Goal: Task Accomplishment & Management: Complete application form

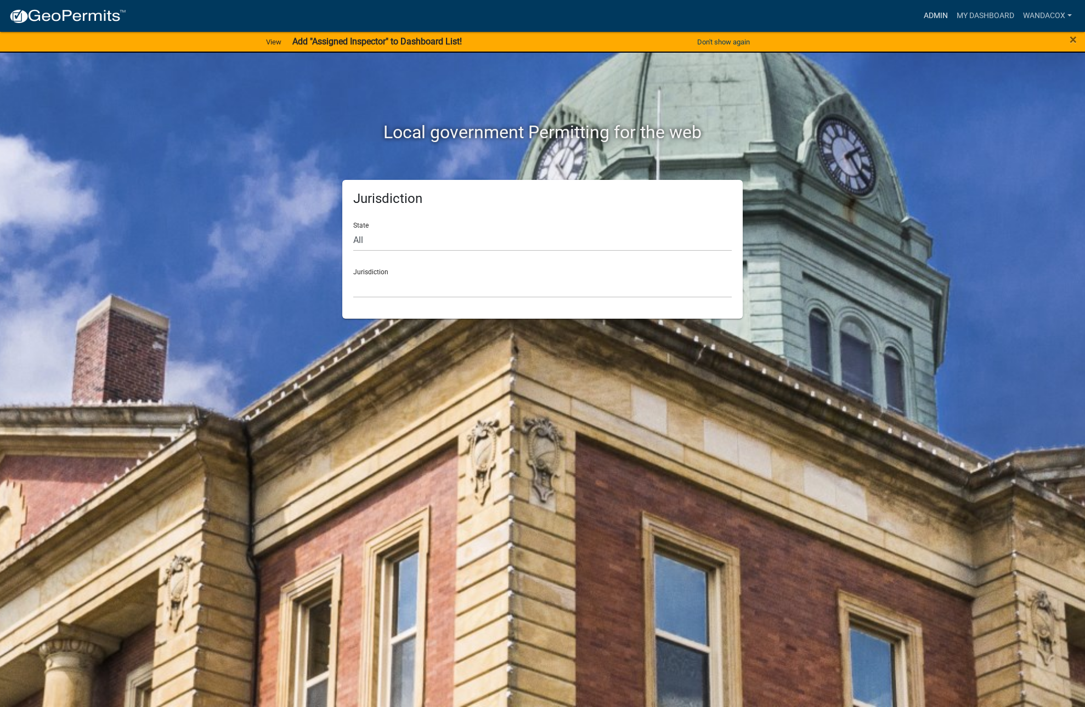
click at [931, 13] on link "Admin" at bounding box center [936, 15] width 33 height 21
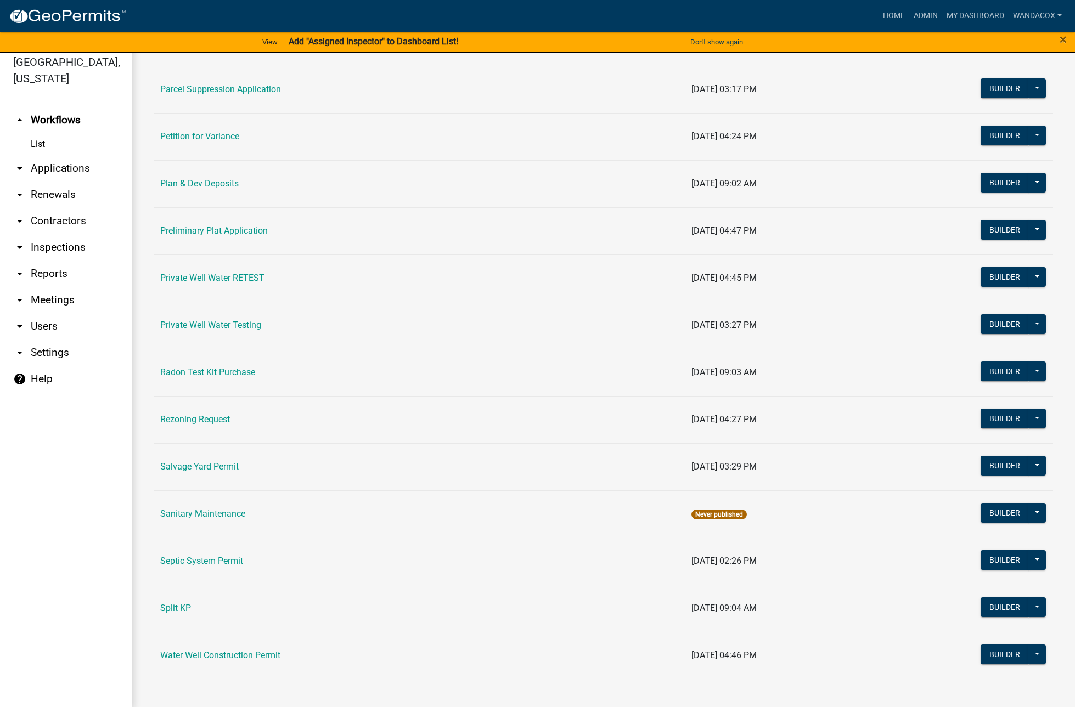
scroll to position [13, 0]
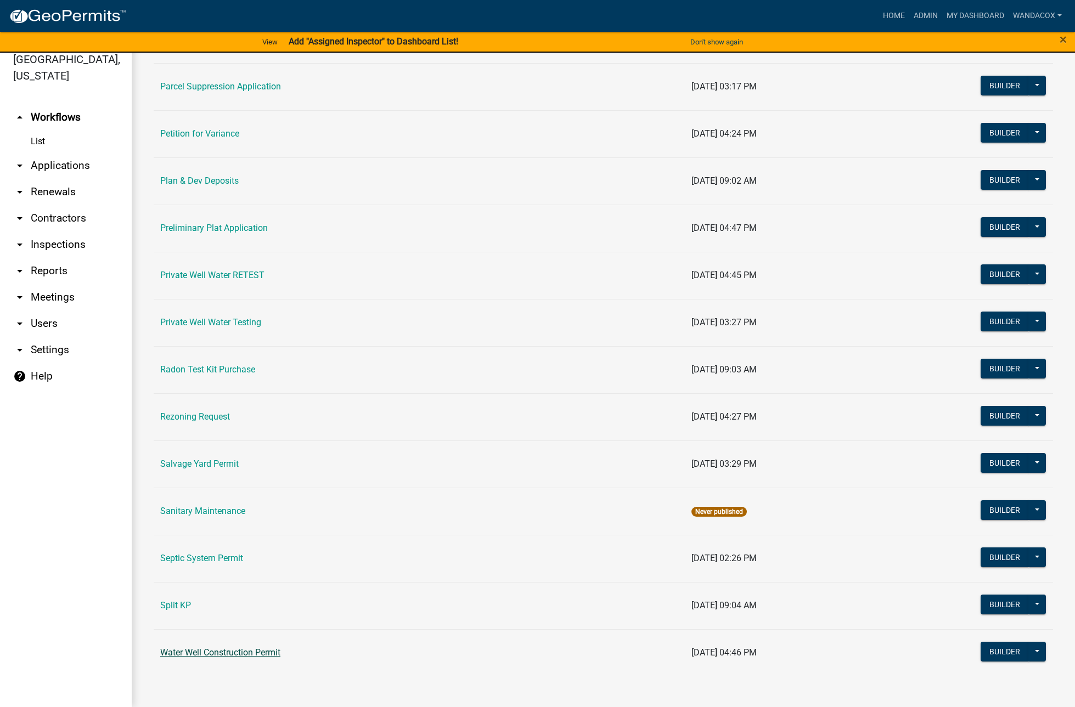
click at [177, 656] on link "Water Well Construction Permit" at bounding box center [220, 652] width 120 height 10
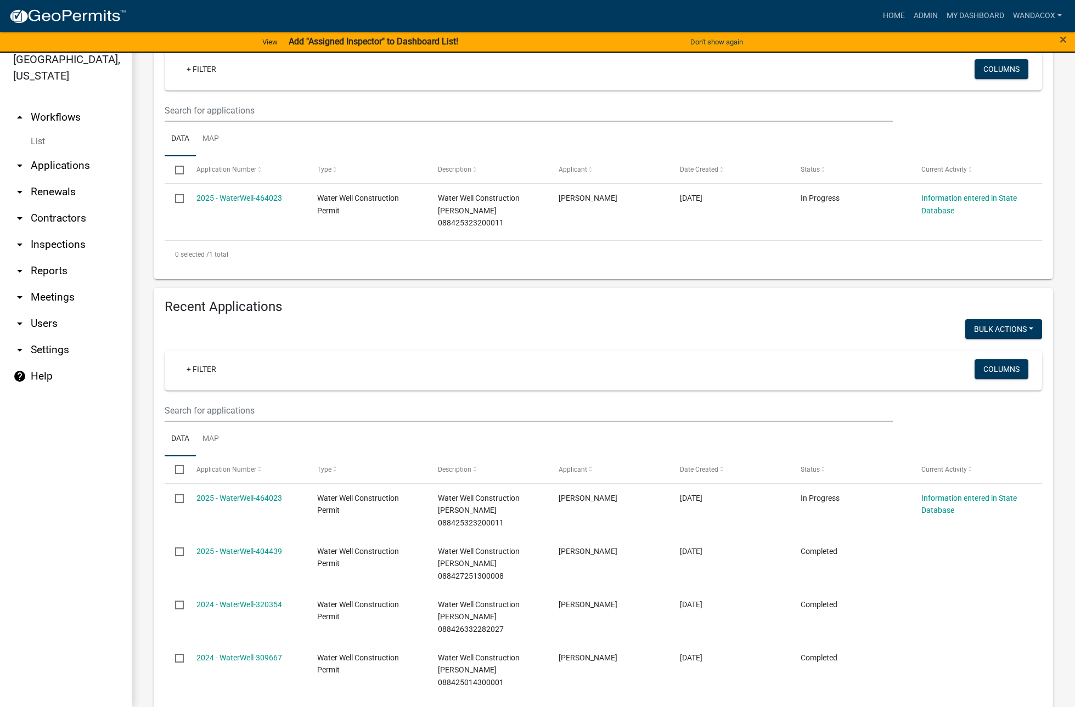
scroll to position [206, 0]
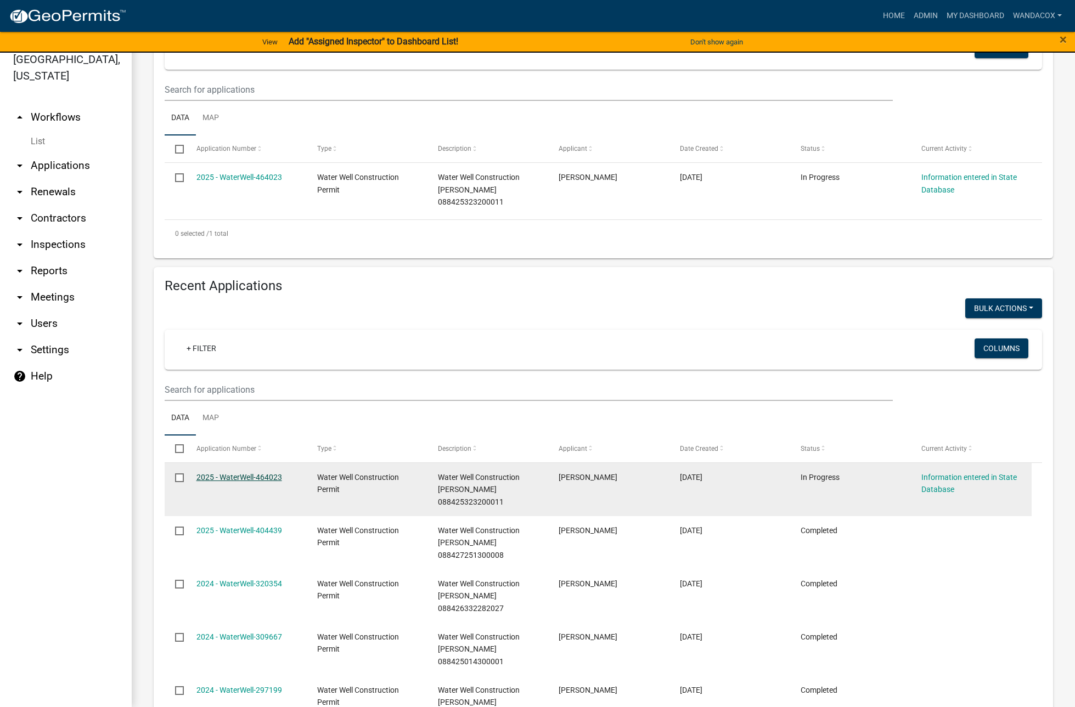
click at [210, 473] on link "2025 - WaterWell-464023" at bounding box center [239, 477] width 86 height 9
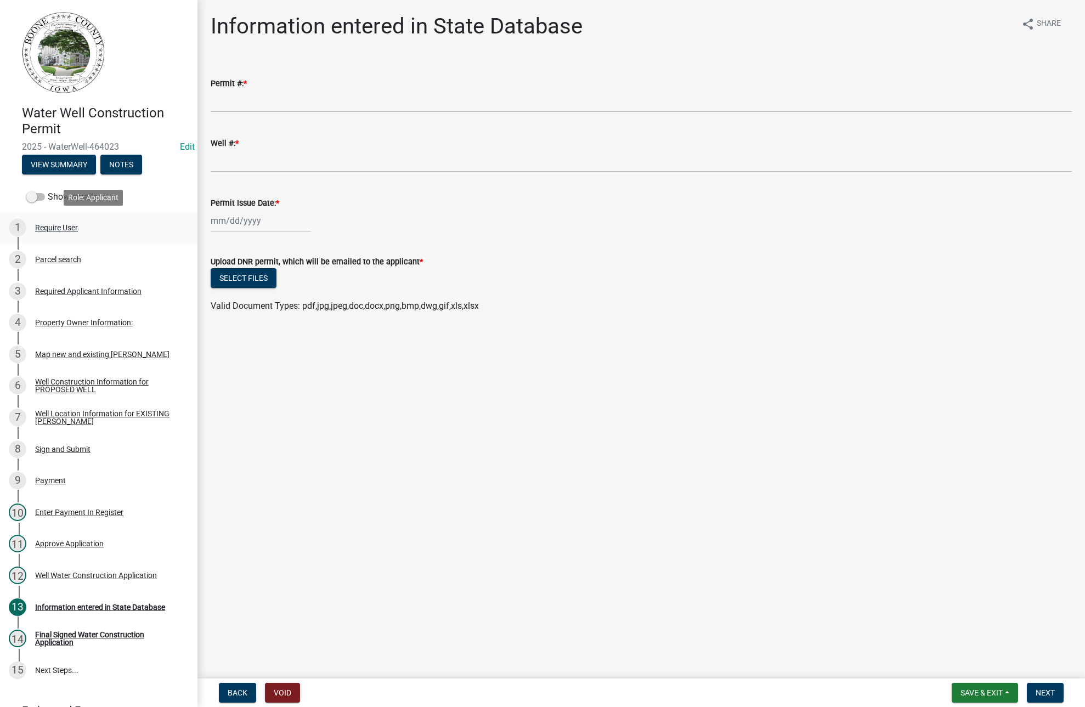
click at [55, 226] on div "Require User" at bounding box center [56, 228] width 43 height 8
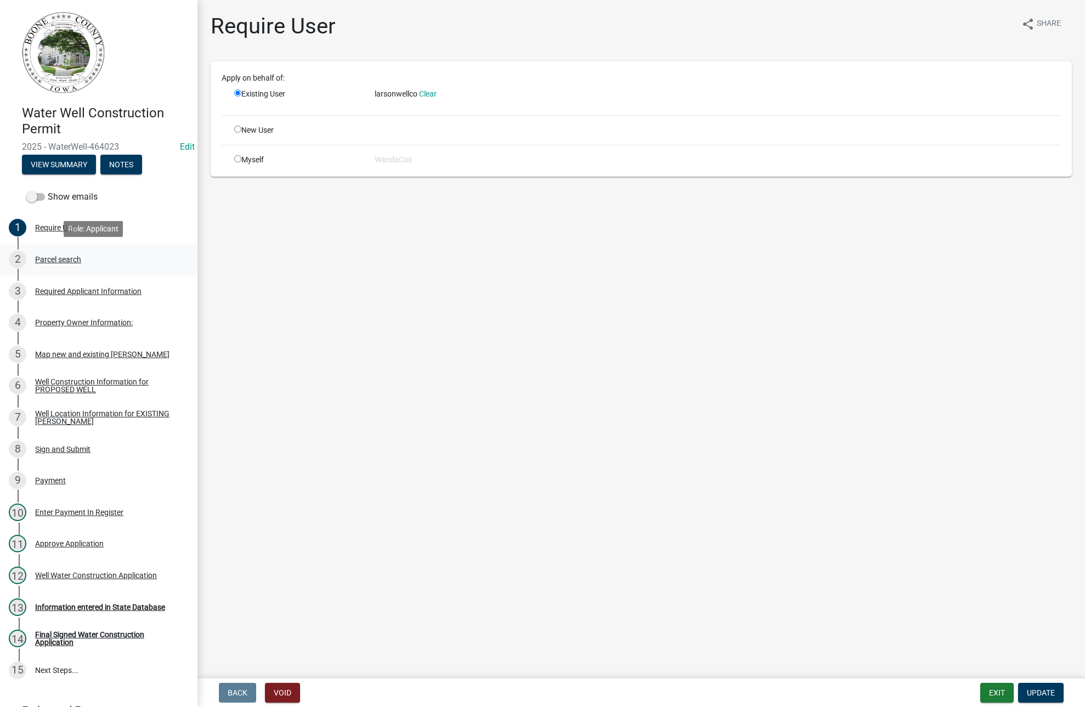
click at [60, 258] on div "Parcel search" at bounding box center [58, 260] width 46 height 8
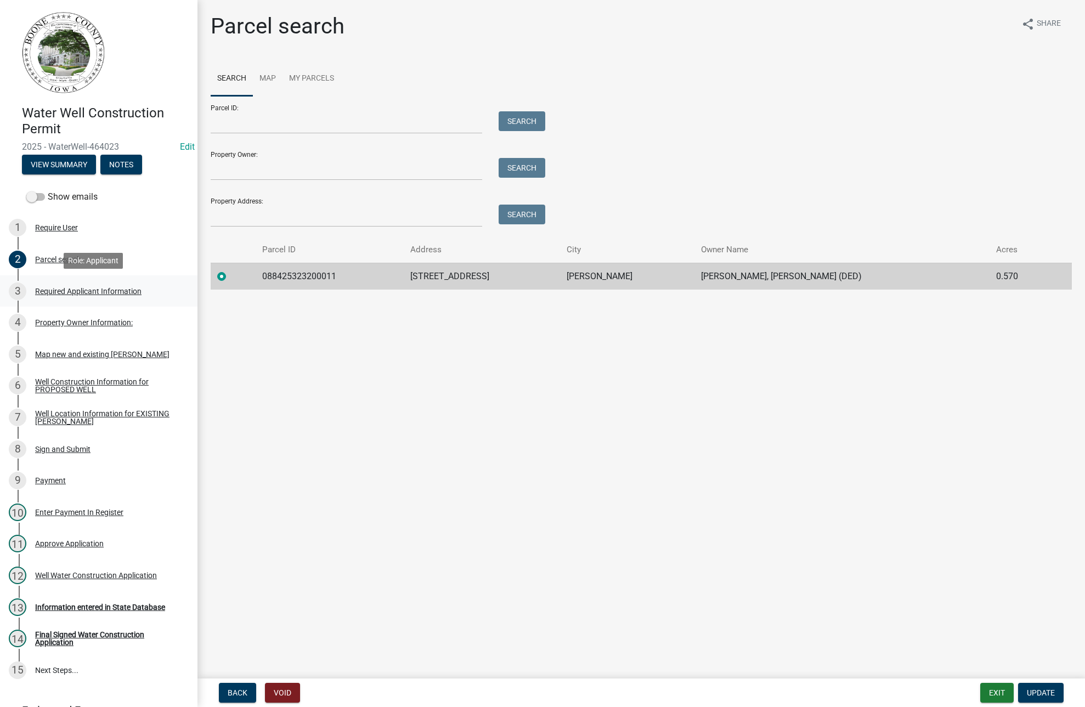
click at [69, 292] on div "Required Applicant Information" at bounding box center [88, 291] width 106 height 8
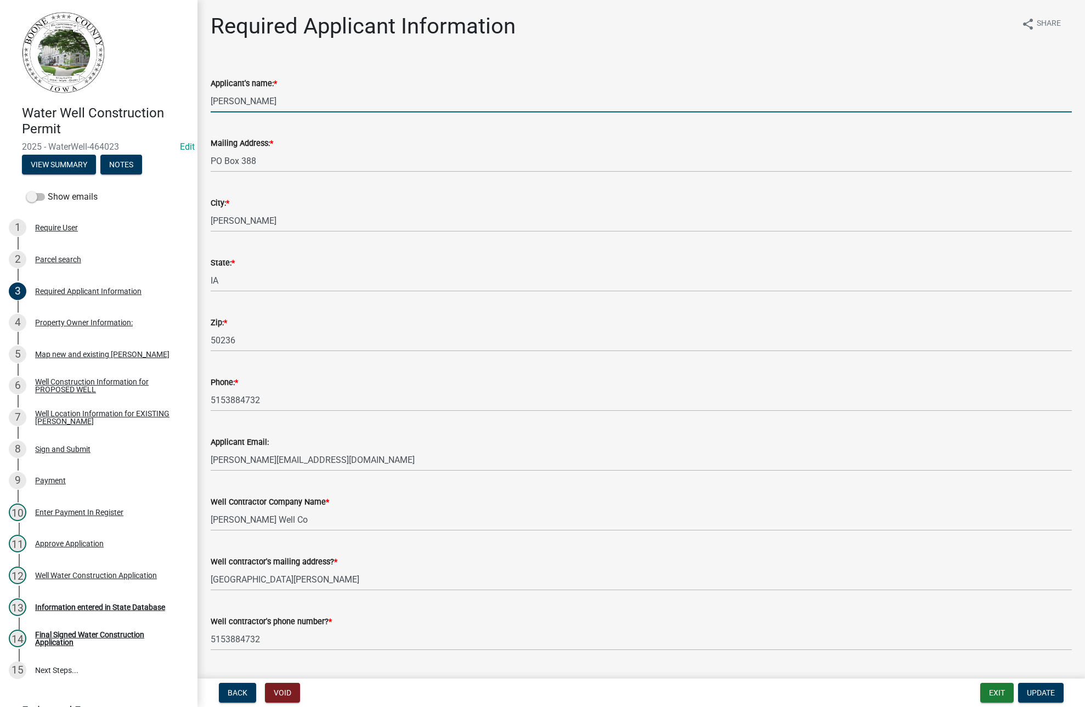
drag, startPoint x: 762, startPoint y: 217, endPoint x: 820, endPoint y: 101, distance: 129.5
click at [820, 101] on input "[PERSON_NAME]" at bounding box center [641, 101] width 861 height 22
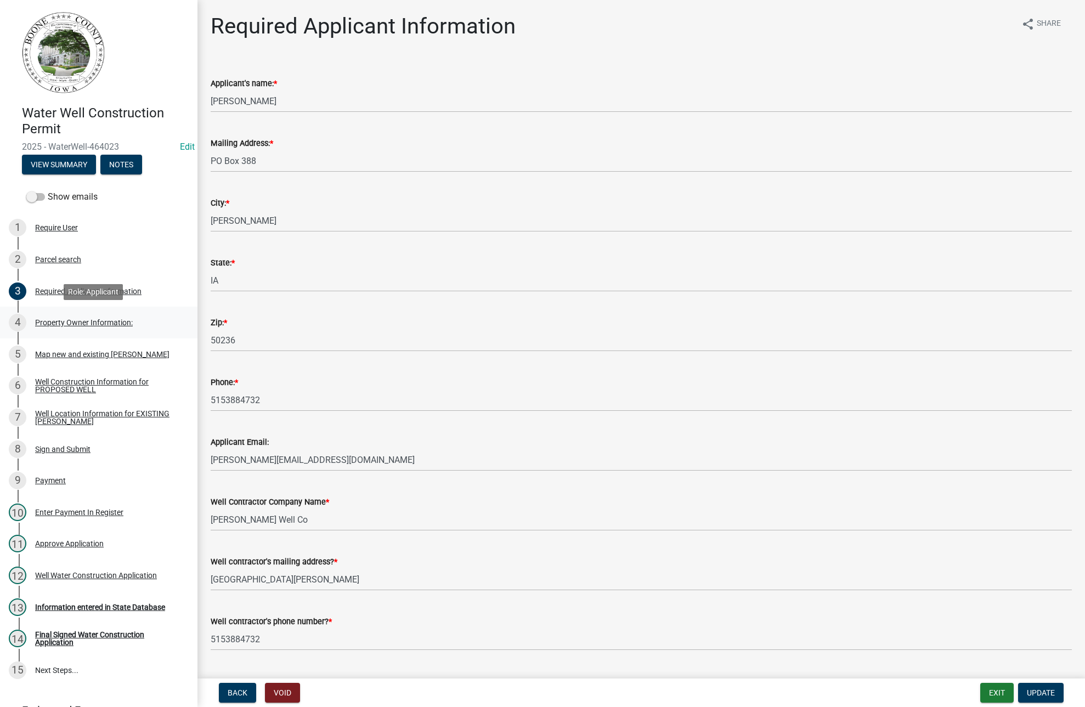
click at [66, 321] on div "Property Owner Information:" at bounding box center [84, 323] width 98 height 8
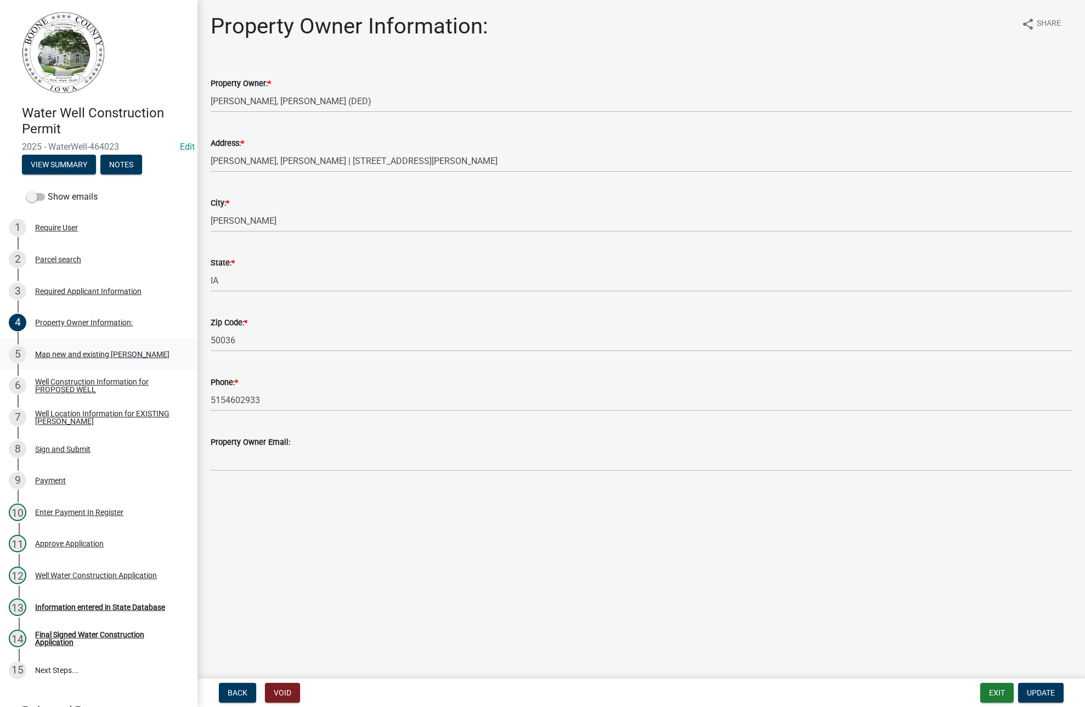
click at [78, 354] on div "Map new and existing [PERSON_NAME]" at bounding box center [102, 355] width 134 height 8
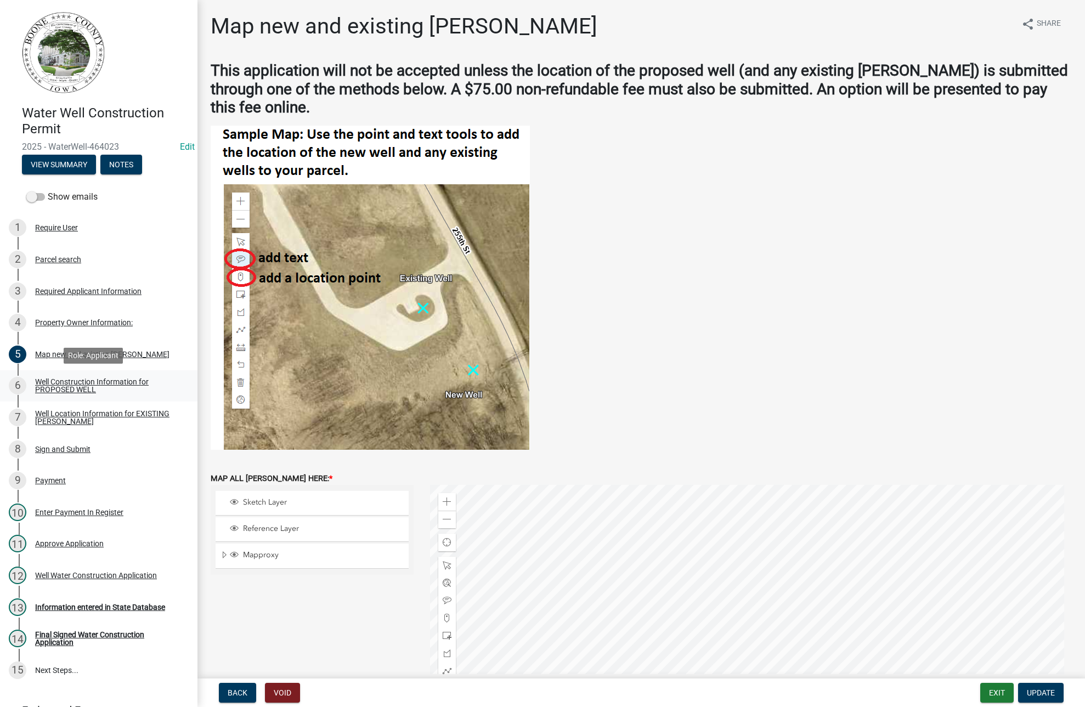
click at [62, 382] on div "Well Construction Information for PROPOSED WELL" at bounding box center [107, 385] width 145 height 15
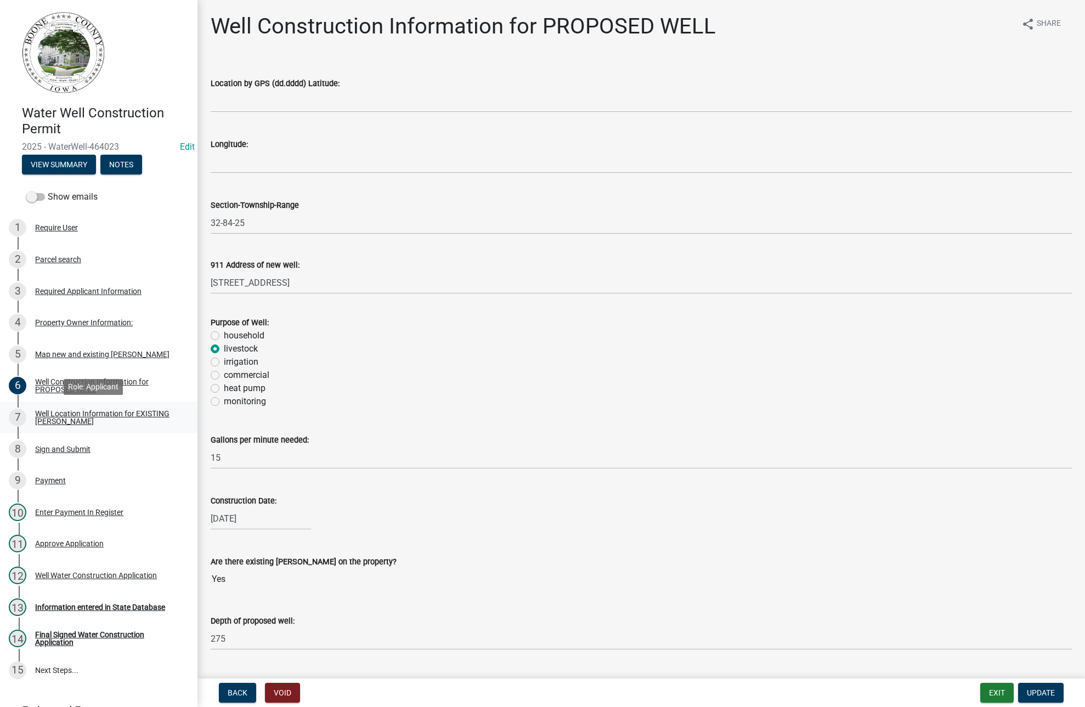
click at [42, 416] on div "Well Location Information for EXISTING [PERSON_NAME]" at bounding box center [107, 417] width 145 height 15
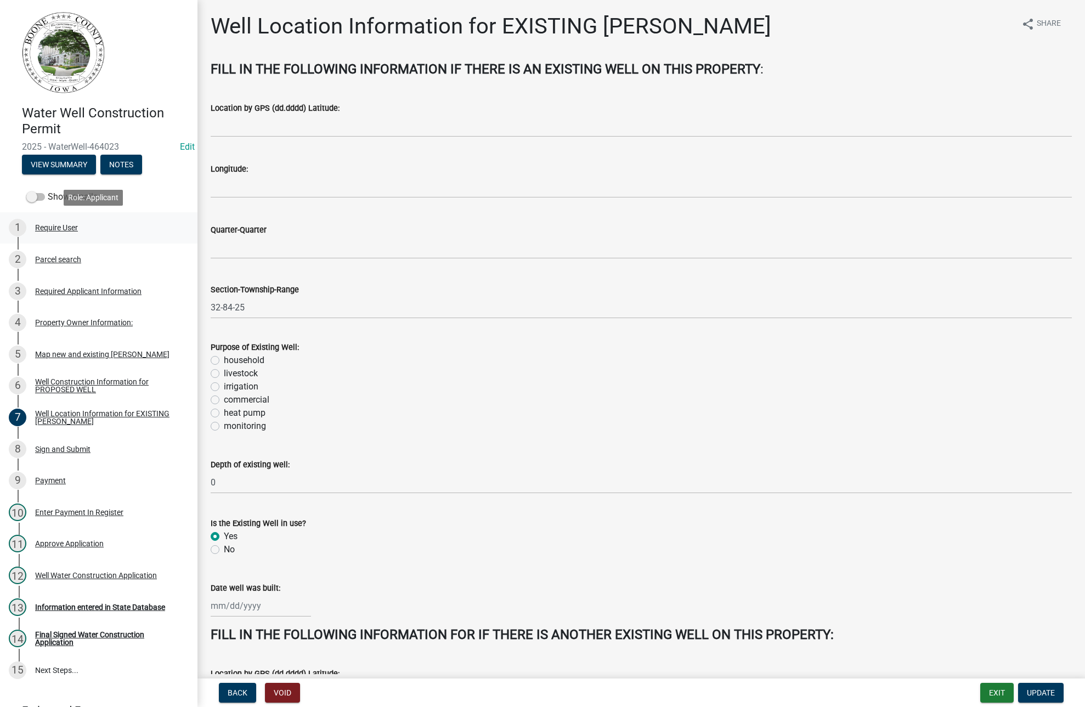
click at [47, 225] on div "Require User" at bounding box center [56, 228] width 43 height 8
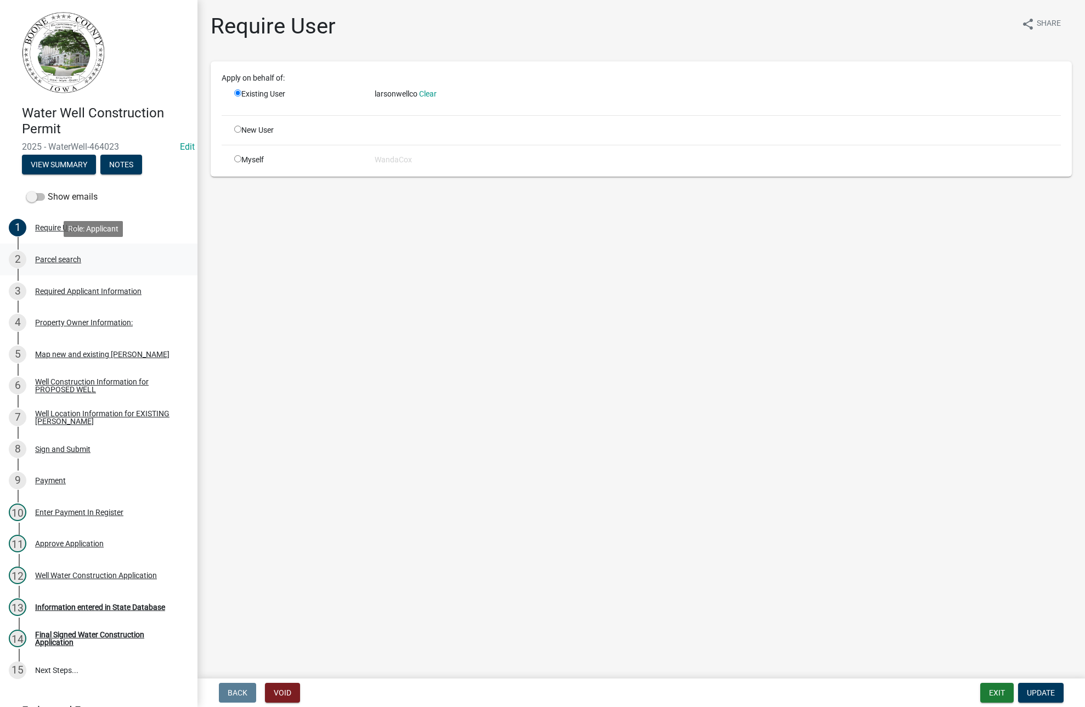
click at [58, 261] on div "Parcel search" at bounding box center [58, 260] width 46 height 8
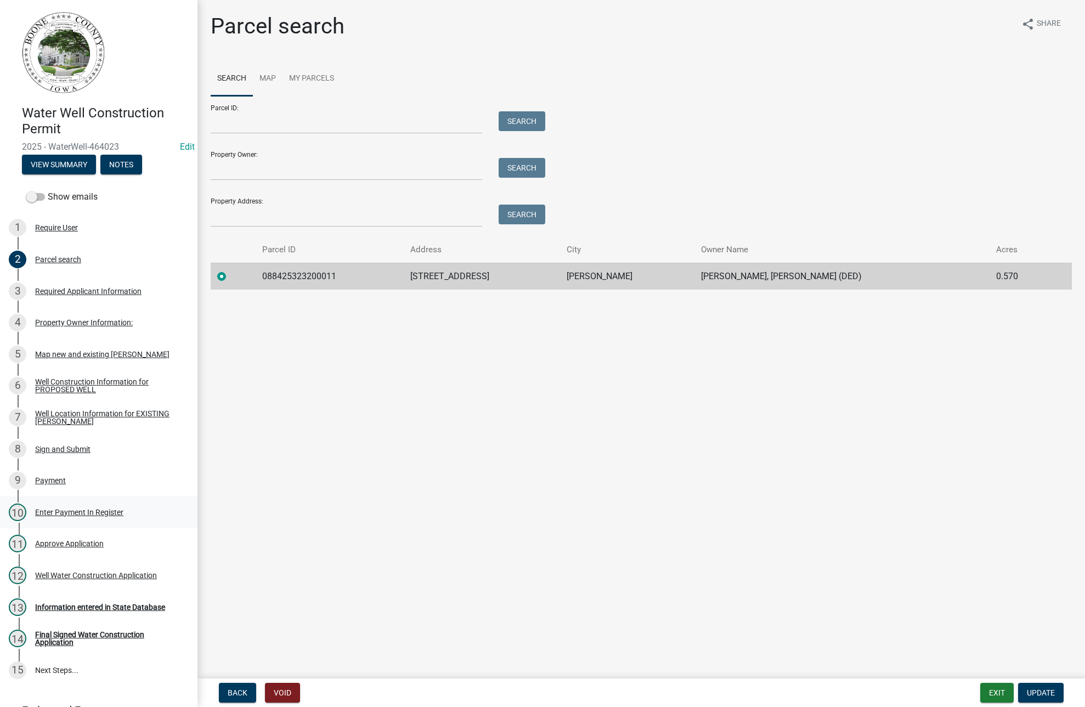
click at [92, 505] on div "10 Enter Payment In Register" at bounding box center [94, 513] width 171 height 18
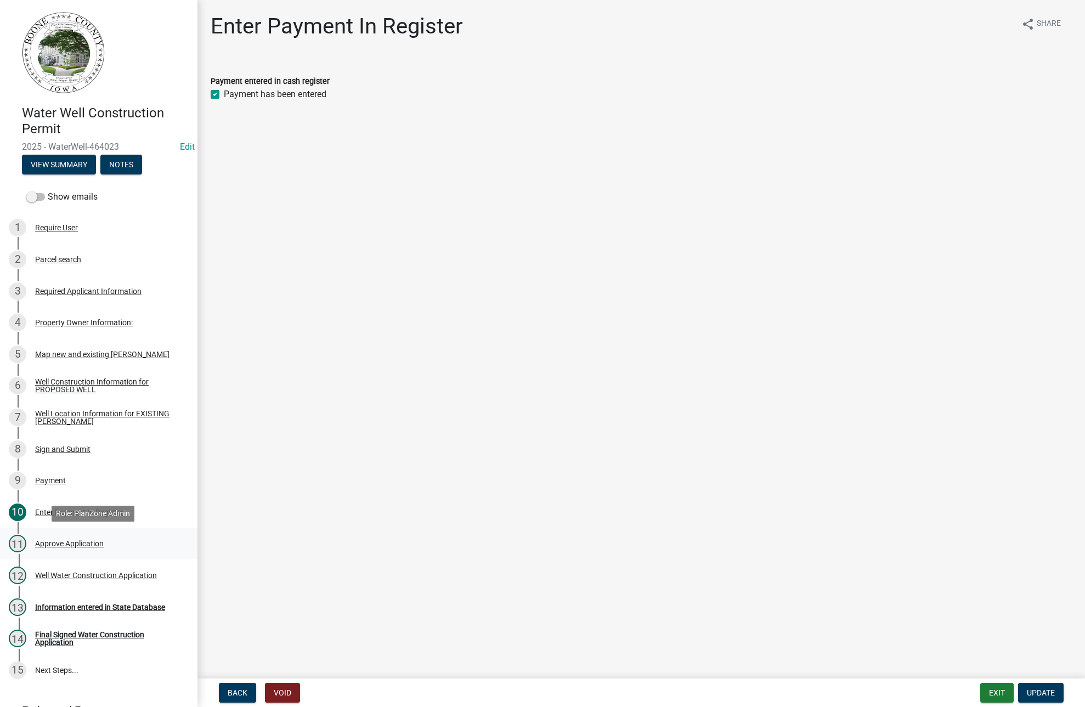
click at [78, 540] on div "Approve Application" at bounding box center [69, 544] width 69 height 8
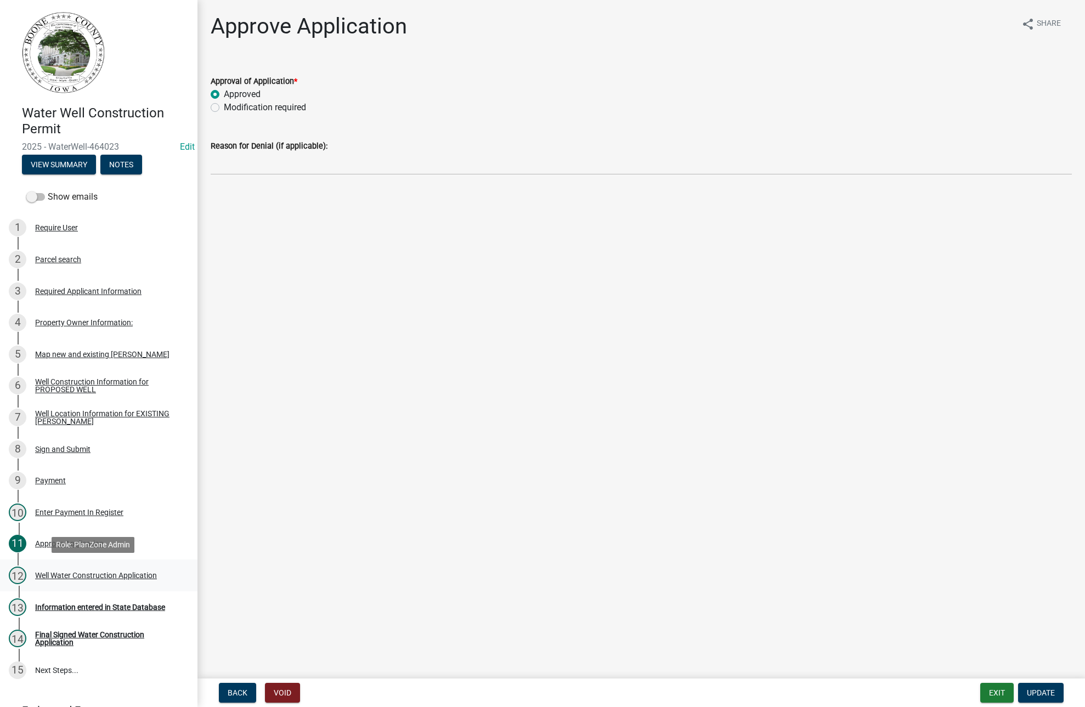
click at [89, 572] on div "Well Water Construction Application" at bounding box center [96, 576] width 122 height 8
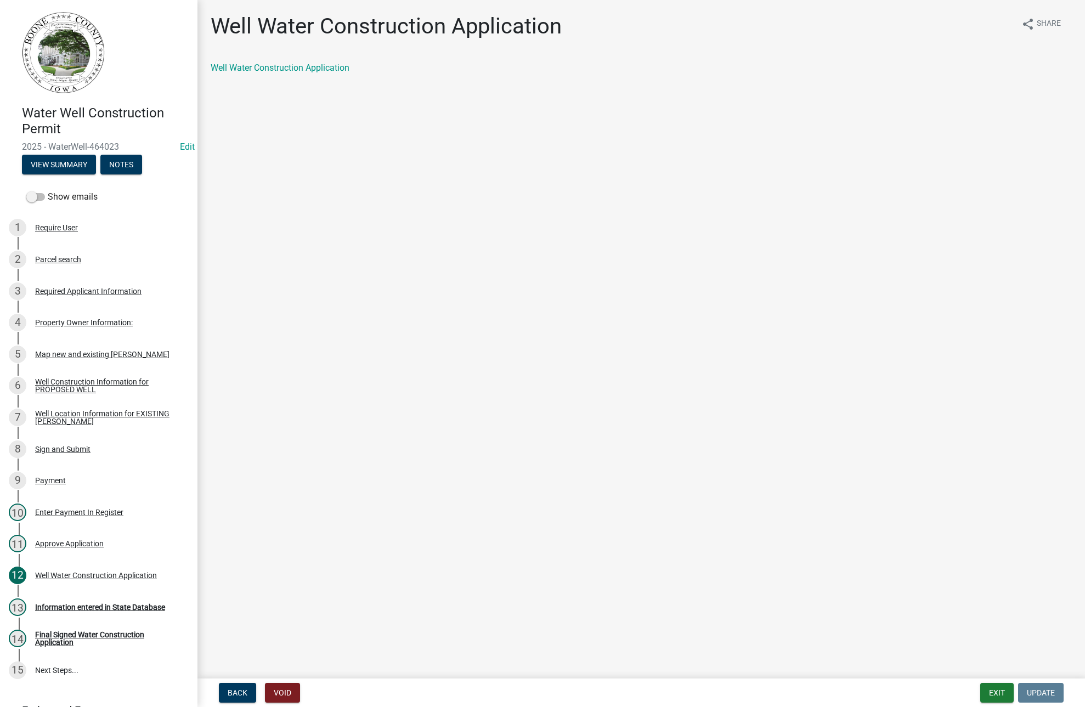
click at [306, 61] on div "Well Water Construction Application" at bounding box center [641, 67] width 861 height 13
click at [308, 64] on link "Well Water Construction Application" at bounding box center [280, 68] width 139 height 10
click at [75, 605] on div "Information entered in State Database" at bounding box center [100, 607] width 130 height 8
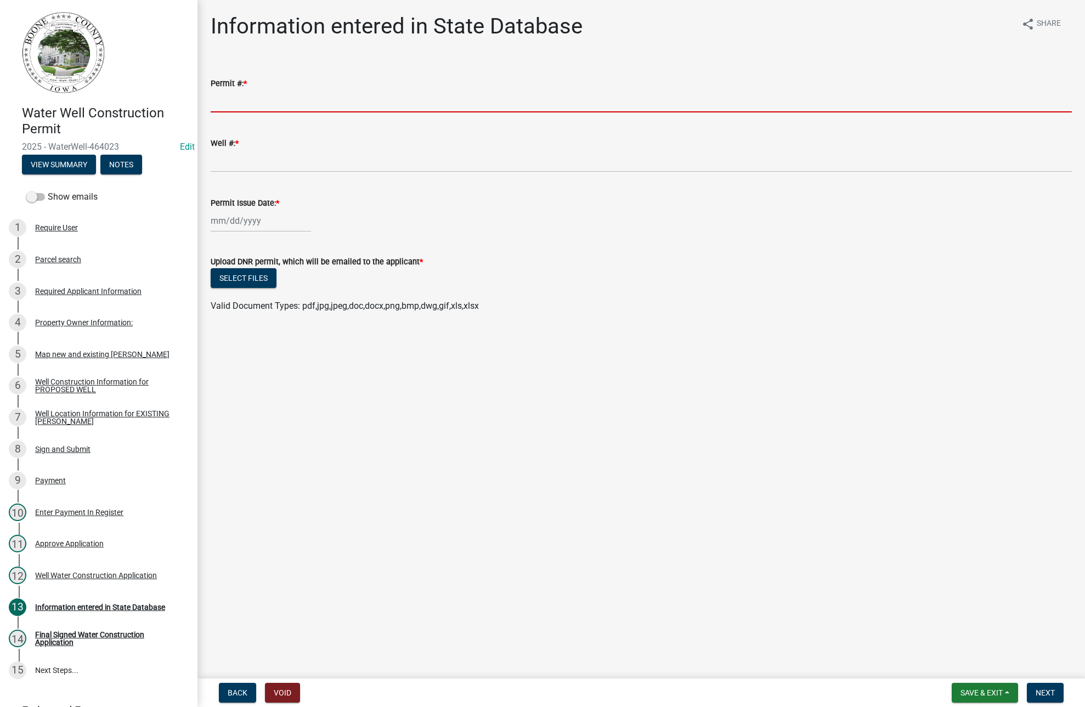
click at [229, 105] on input "Permit #: *" at bounding box center [641, 101] width 861 height 22
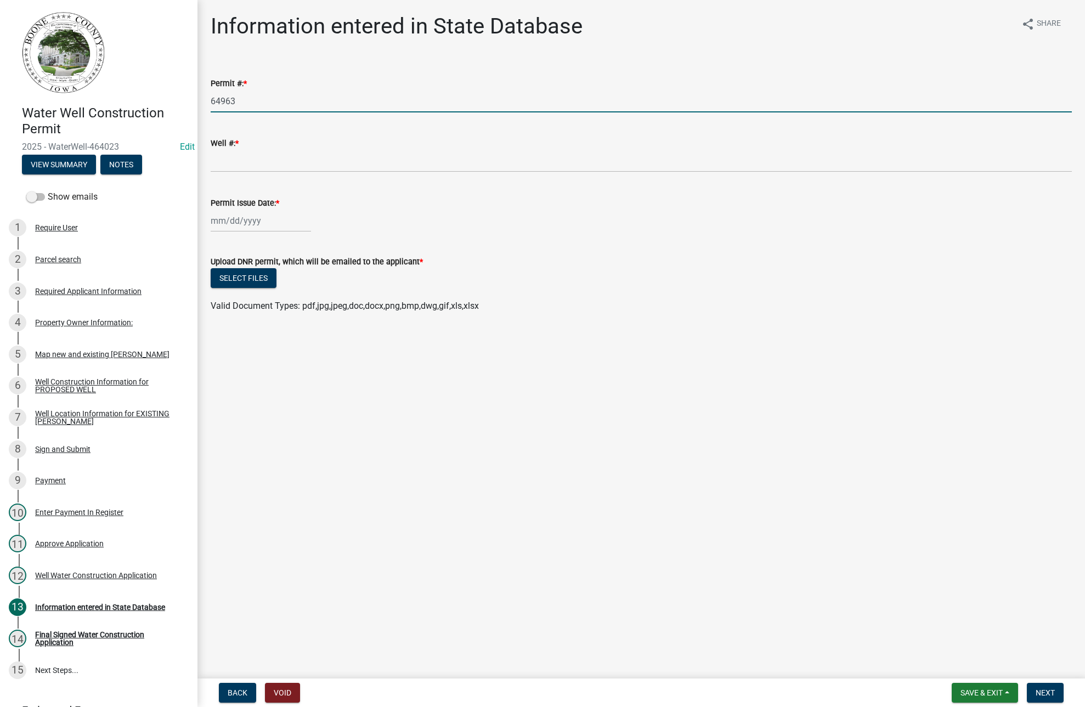
type input "64963"
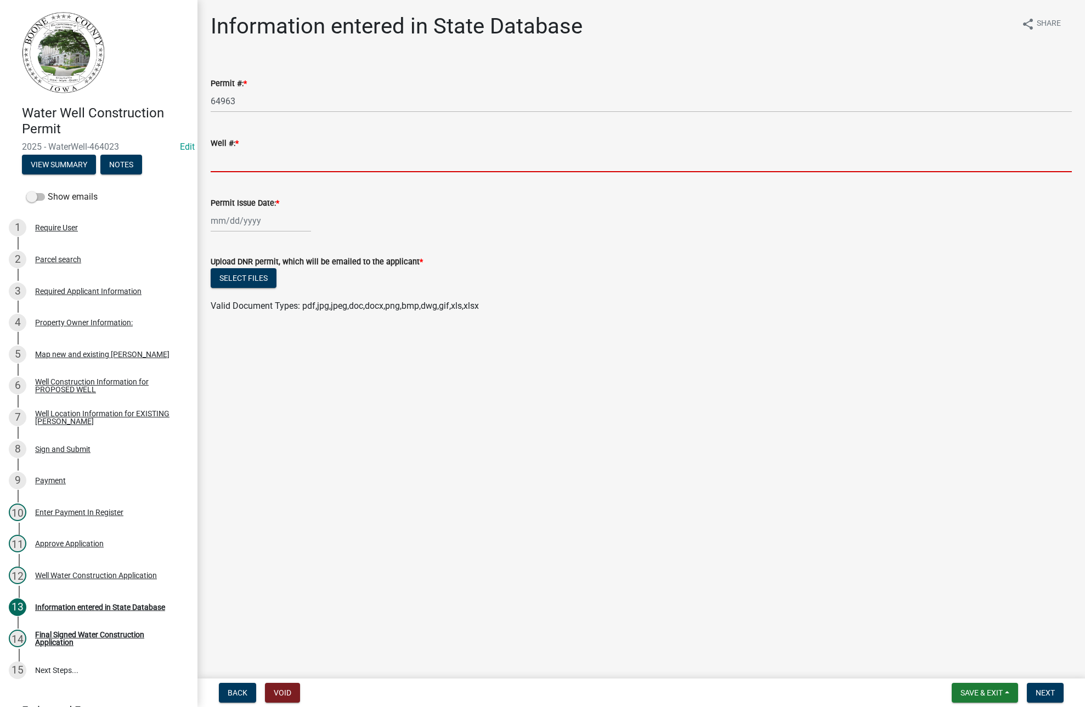
click at [213, 160] on input "Well #: *" at bounding box center [641, 161] width 861 height 22
type input "2241175"
click at [224, 223] on div at bounding box center [261, 221] width 100 height 22
select select "8"
select select "2025"
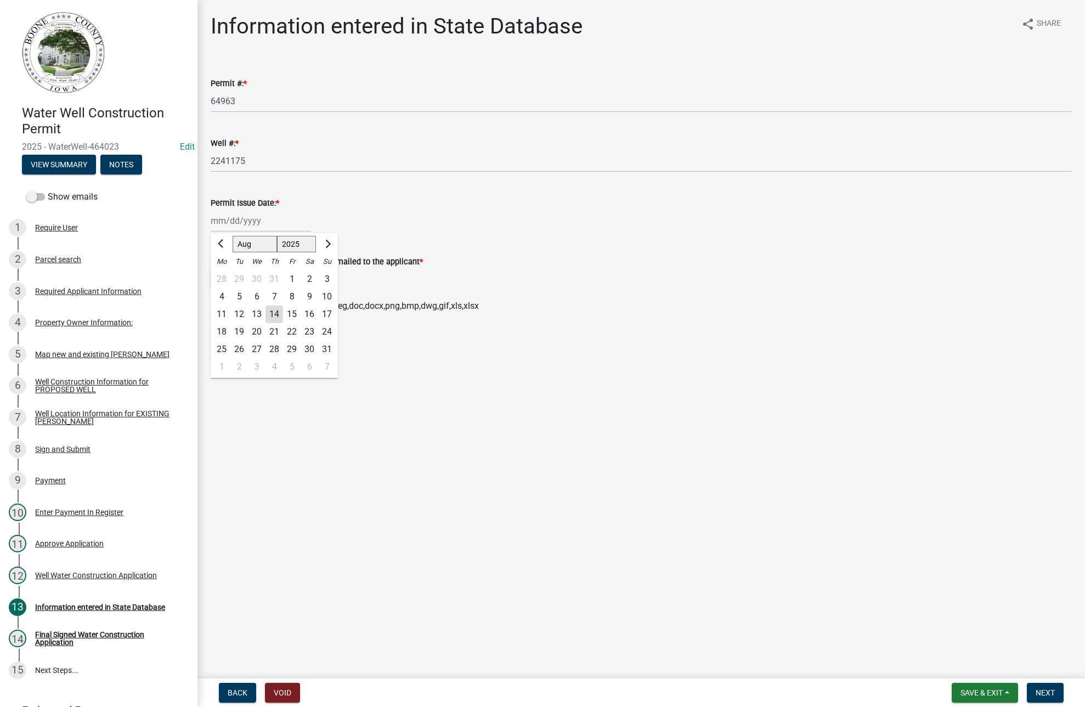
click at [279, 311] on div "14" at bounding box center [275, 315] width 18 height 18
type input "[DATE]"
click at [252, 271] on button "Select files" at bounding box center [244, 278] width 66 height 20
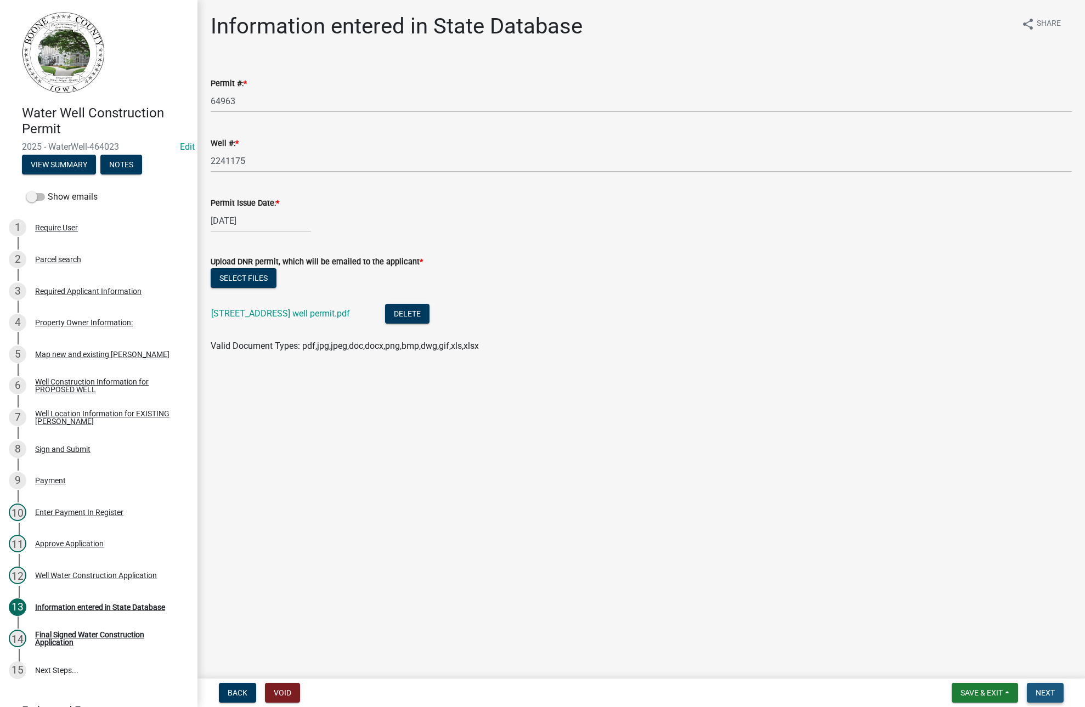
click at [1048, 691] on span "Next" at bounding box center [1045, 693] width 19 height 9
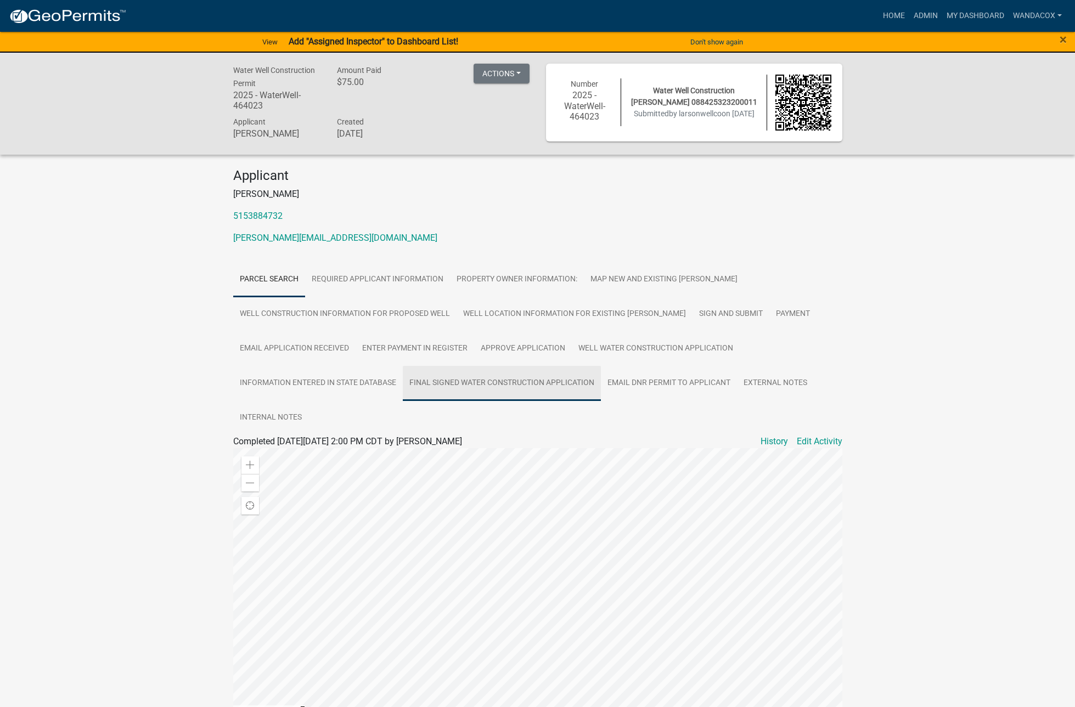
click at [478, 385] on link "Final Signed Water Construction Application" at bounding box center [502, 383] width 198 height 35
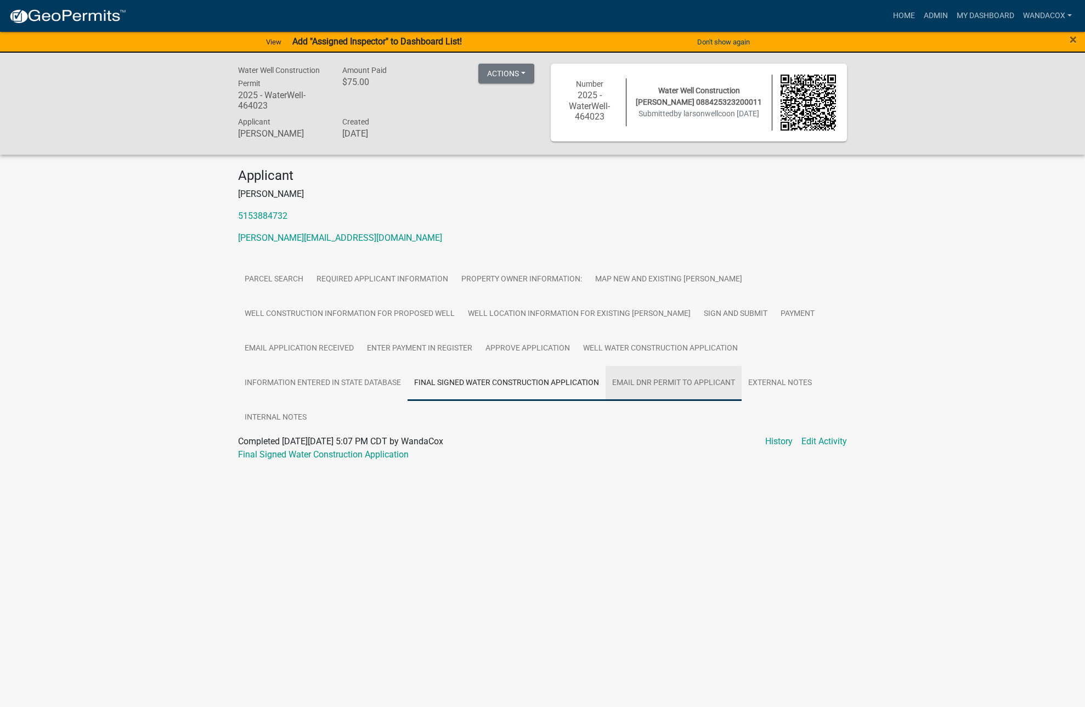
click at [692, 385] on link "Email DNR permit to applicant" at bounding box center [674, 383] width 136 height 35
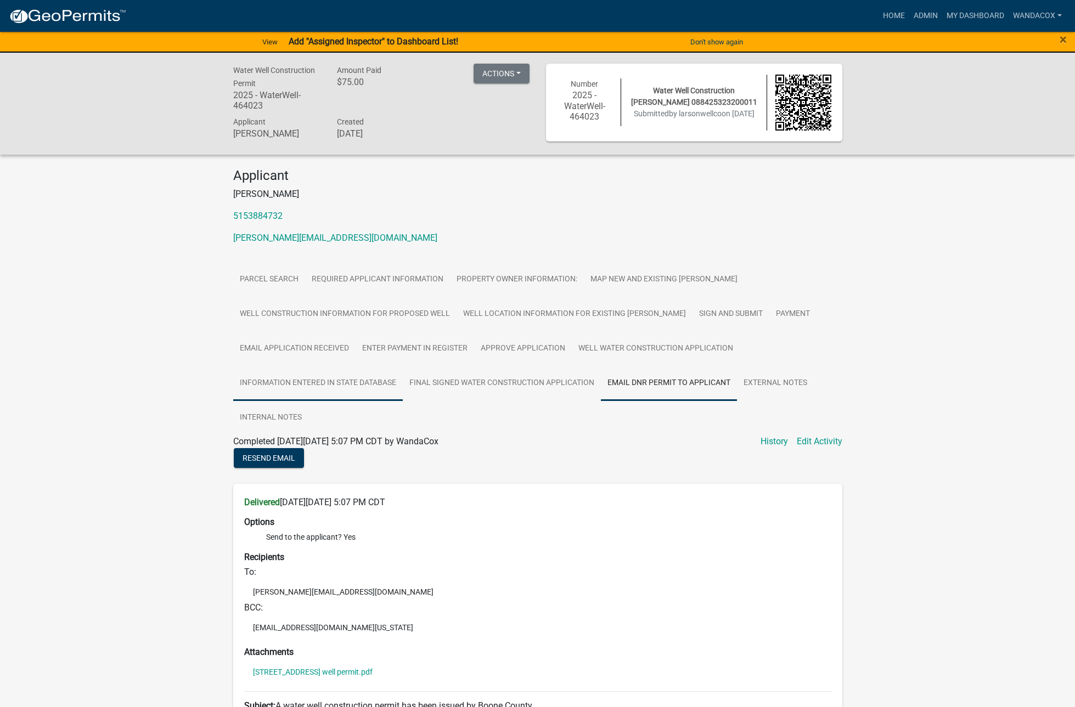
click at [356, 376] on link "Information entered in State Database" at bounding box center [318, 383] width 170 height 35
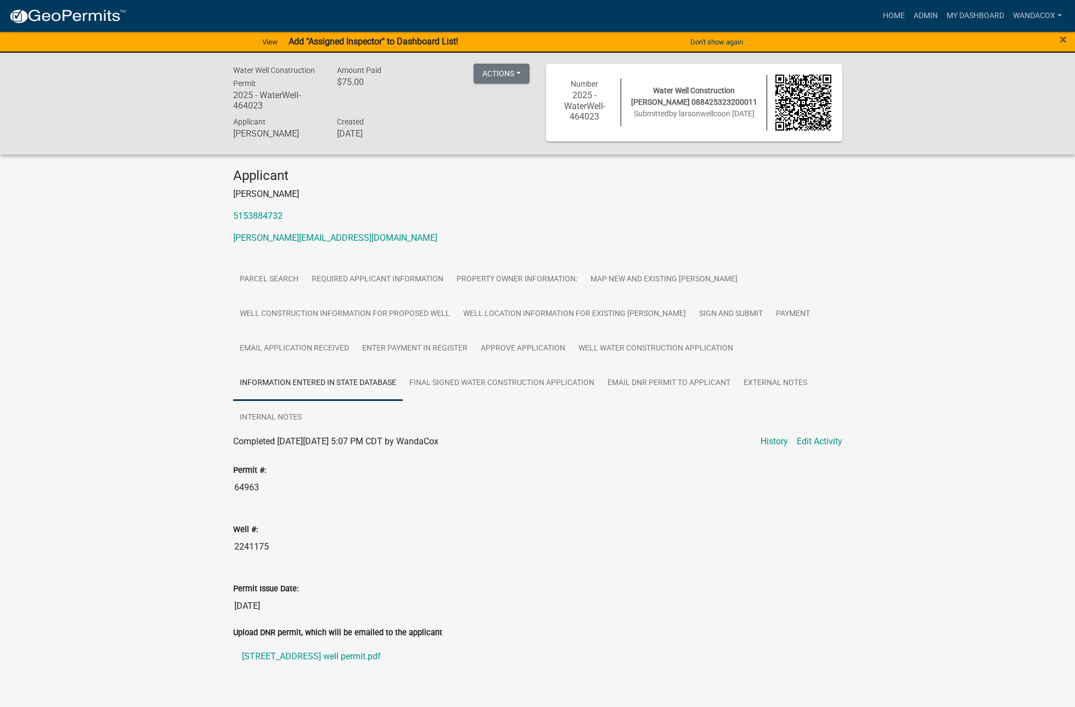
scroll to position [22, 0]
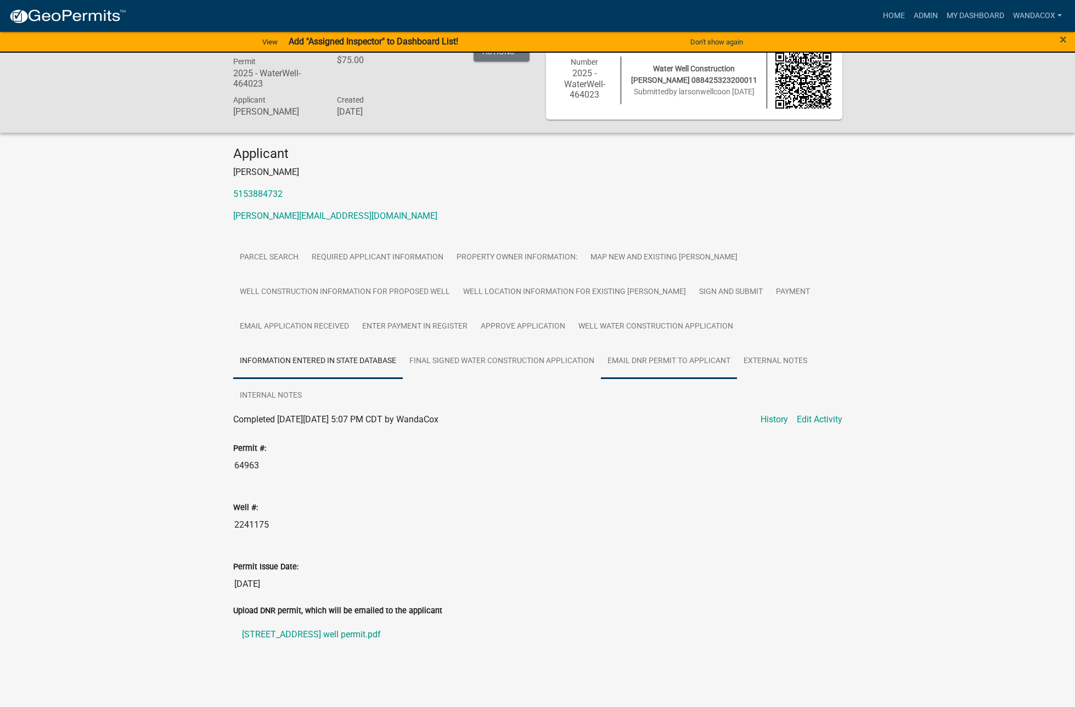
click at [696, 361] on link "Email DNR permit to applicant" at bounding box center [669, 361] width 136 height 35
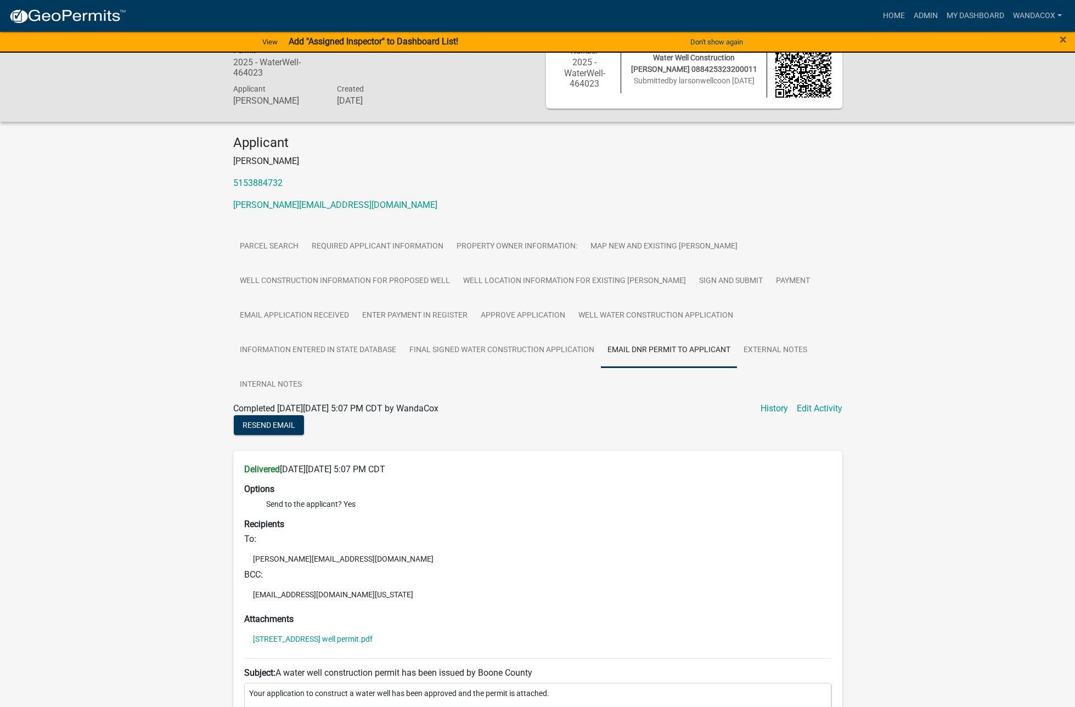
scroll to position [0, 0]
